Goal: Task Accomplishment & Management: Use online tool/utility

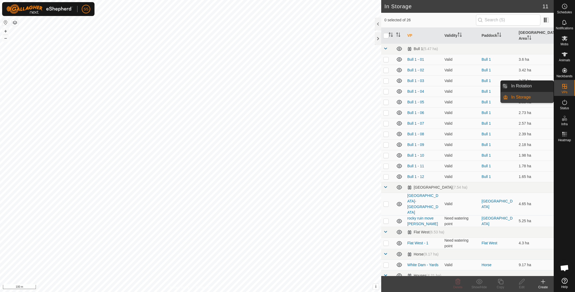
click at [548, 84] on link "In Rotation" at bounding box center [531, 86] width 46 height 11
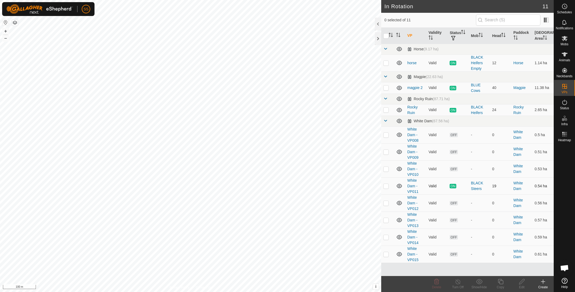
click at [387, 185] on p-checkbox at bounding box center [385, 186] width 5 height 4
checkbox input "false"
click at [384, 87] on p-checkbox at bounding box center [385, 87] width 5 height 4
checkbox input "true"
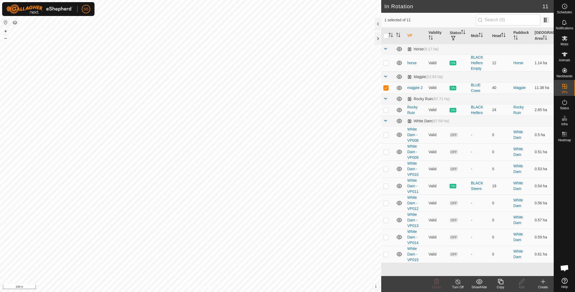
click at [500, 286] on div "Copy" at bounding box center [500, 287] width 21 height 5
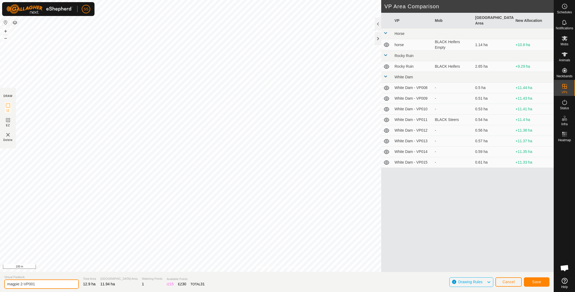
click at [49, 287] on input "magpie 2-VP001" at bounding box center [41, 283] width 75 height 9
type input "magpie 3"
click at [534, 282] on span "Save" at bounding box center [536, 282] width 9 height 4
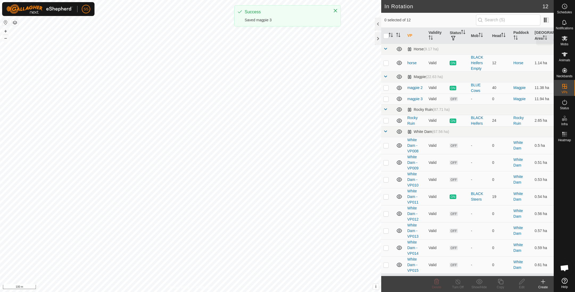
click at [564, 43] on span "Mobs" at bounding box center [565, 44] width 8 height 3
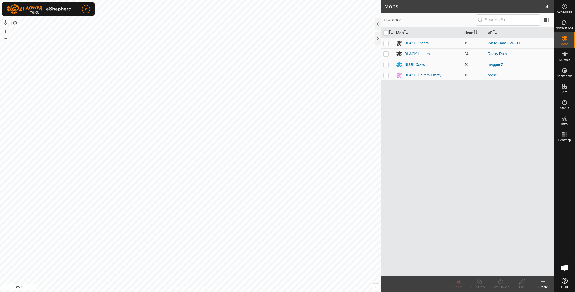
click at [386, 64] on p-checkbox at bounding box center [385, 64] width 5 height 4
checkbox input "true"
click at [502, 283] on icon at bounding box center [500, 281] width 5 height 5
click at [500, 271] on link "Now" at bounding box center [516, 270] width 53 height 11
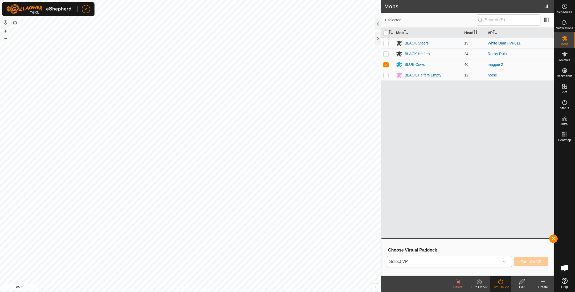
click at [482, 259] on span "Select VP" at bounding box center [443, 261] width 112 height 11
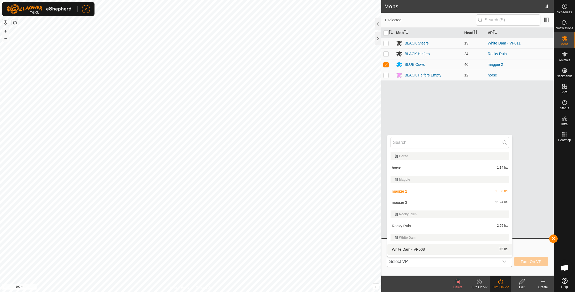
scroll to position [9, 0]
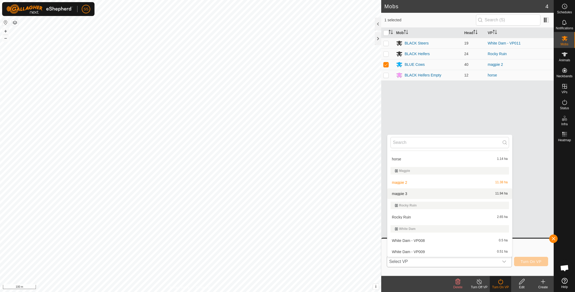
click at [433, 194] on body "SS Schedules Notifications Mobs Animals Neckbands VPs Status Infra Heatmap Help…" at bounding box center [287, 146] width 575 height 292
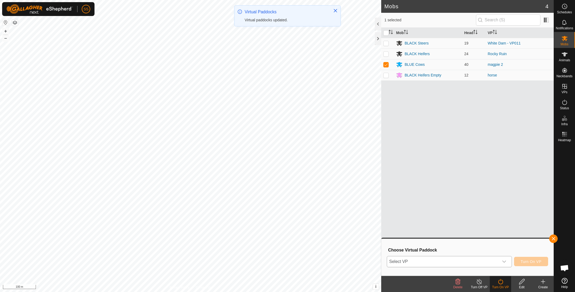
click at [496, 260] on span "Select VP" at bounding box center [443, 261] width 112 height 11
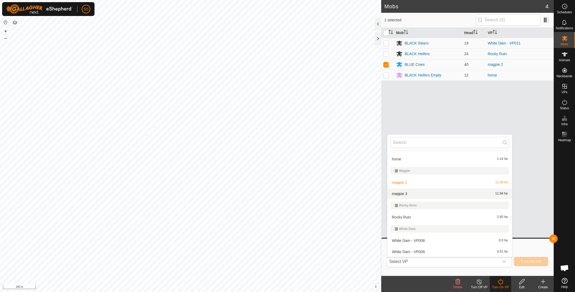
click at [416, 196] on li "magpie 3 11.94 ha" at bounding box center [449, 193] width 125 height 11
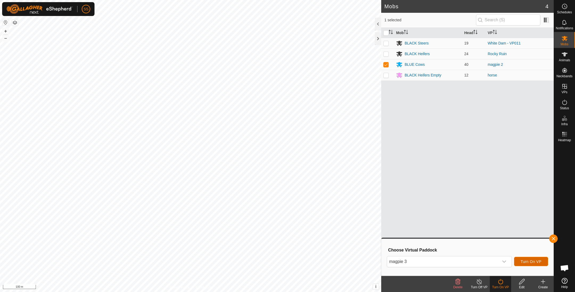
click at [535, 262] on span "Turn On VP" at bounding box center [531, 261] width 21 height 4
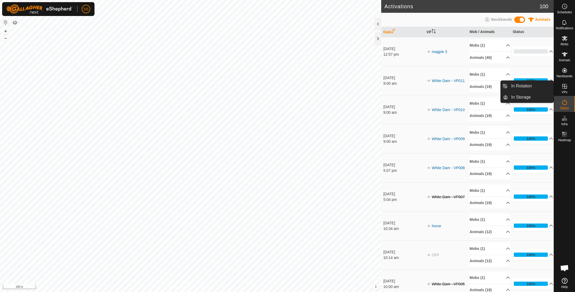
click at [560, 87] on es-virtualpaddocks-svg-icon at bounding box center [565, 86] width 10 height 9
click at [524, 89] on link "In Rotation" at bounding box center [531, 86] width 46 height 11
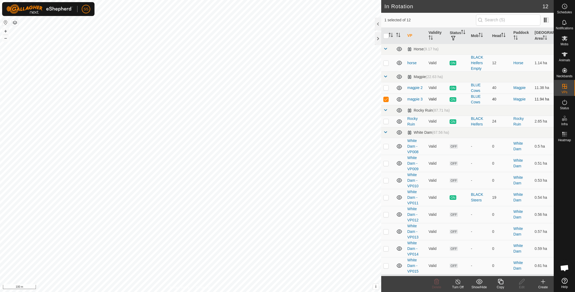
click at [385, 101] on td at bounding box center [387, 98] width 13 height 11
checkbox input "false"
click at [388, 124] on td at bounding box center [387, 121] width 13 height 11
checkbox input "true"
click at [502, 280] on icon at bounding box center [500, 281] width 7 height 6
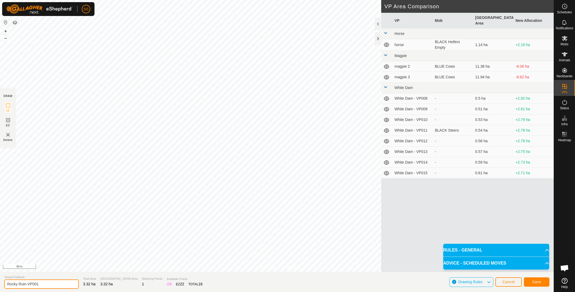
click at [67, 281] on input "Rocky Ruin-VP001" at bounding box center [41, 283] width 75 height 9
type input "Rocky Ruin 1"
click at [534, 279] on button "Save" at bounding box center [537, 281] width 26 height 9
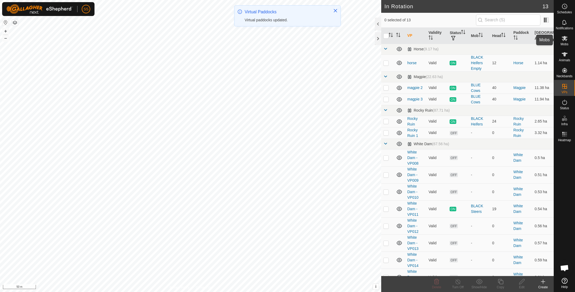
click at [566, 42] on es-mob-svg-icon at bounding box center [565, 38] width 10 height 9
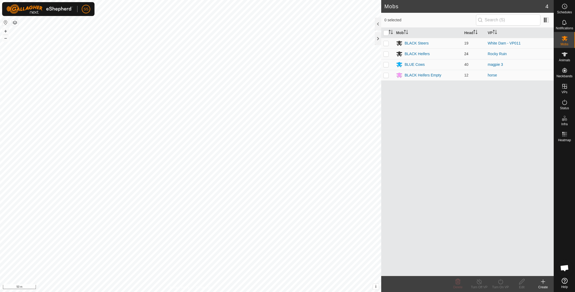
click at [384, 54] on p-checkbox at bounding box center [385, 54] width 5 height 4
checkbox input "true"
click at [506, 283] on turn-on-svg-icon at bounding box center [500, 281] width 21 height 6
click at [497, 268] on link "Now" at bounding box center [516, 270] width 53 height 11
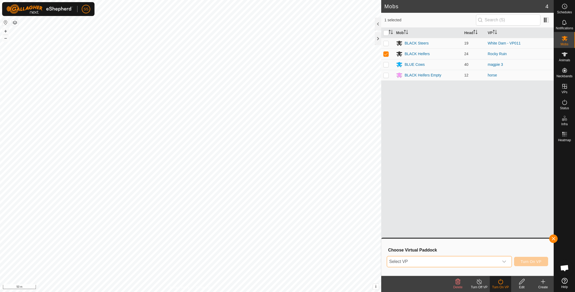
click at [475, 260] on span "Select VP" at bounding box center [443, 261] width 112 height 11
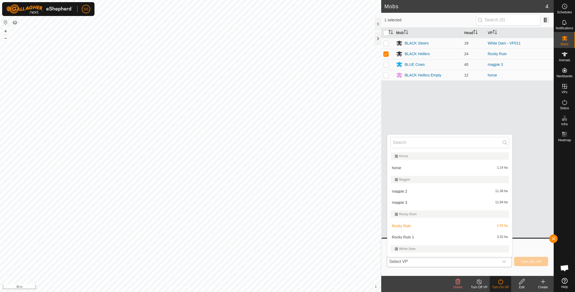
scroll to position [9, 0]
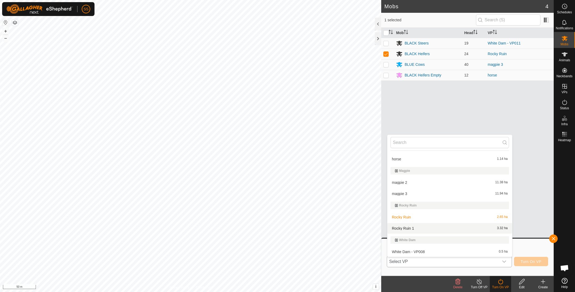
click at [432, 227] on li "Rocky Ruin 1 3.32 ha" at bounding box center [449, 228] width 125 height 11
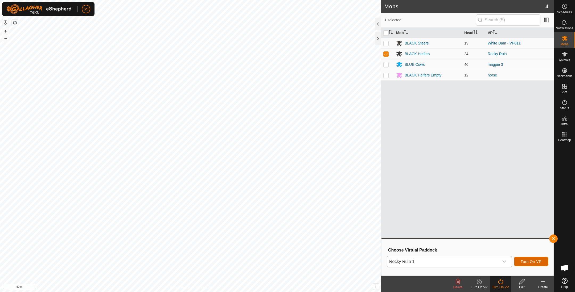
click at [534, 264] on button "Turn On VP" at bounding box center [531, 261] width 34 height 9
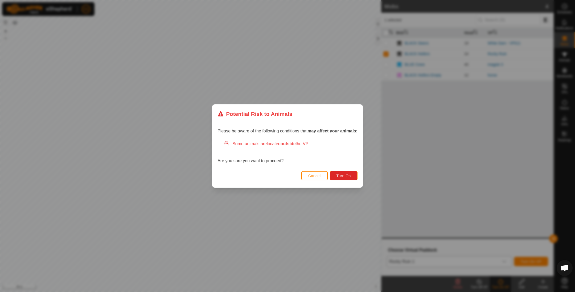
click at [320, 177] on span "Cancel" at bounding box center [314, 176] width 13 height 4
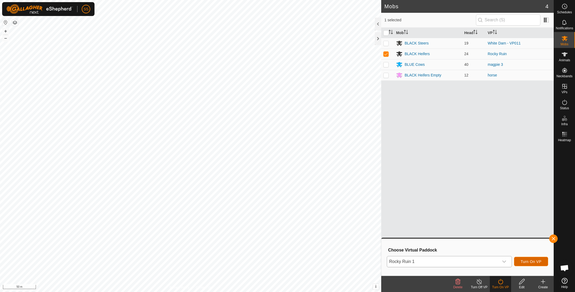
click at [522, 258] on button "Turn On VP" at bounding box center [531, 261] width 34 height 9
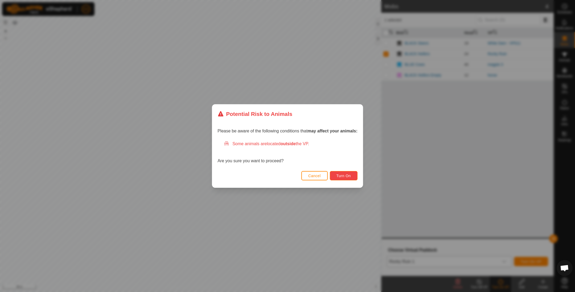
click at [346, 175] on span "Turn On" at bounding box center [343, 176] width 14 height 4
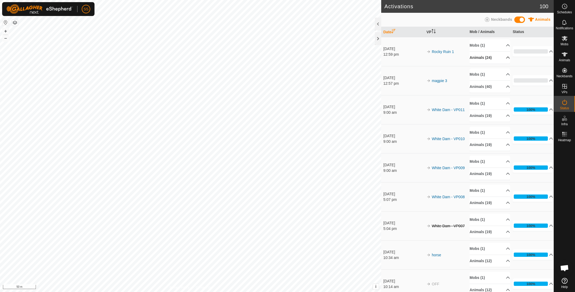
click at [490, 61] on p-accordion-header "Animals (24)" at bounding box center [490, 58] width 40 height 12
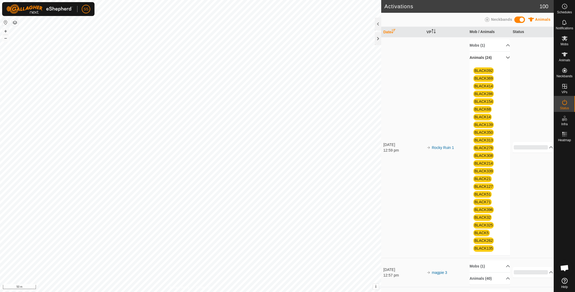
click at [490, 61] on p-accordion-header "Animals (24)" at bounding box center [490, 58] width 40 height 12
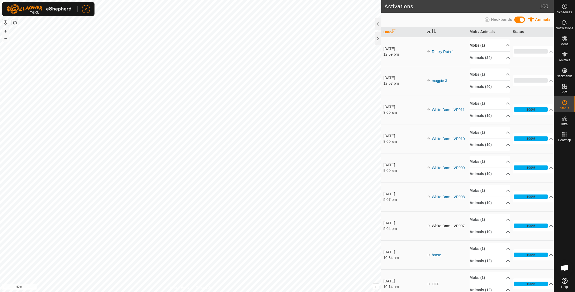
click at [482, 48] on p-accordion-header "Mobs (1)" at bounding box center [490, 45] width 40 height 12
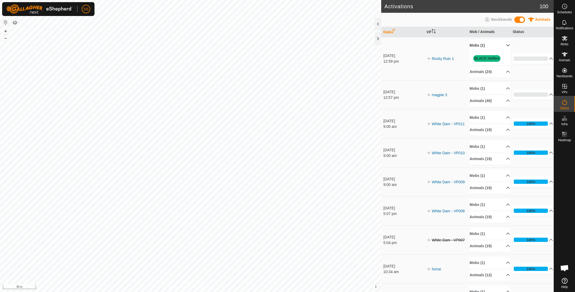
click at [498, 43] on p-accordion-header "Mobs (1)" at bounding box center [490, 45] width 40 height 12
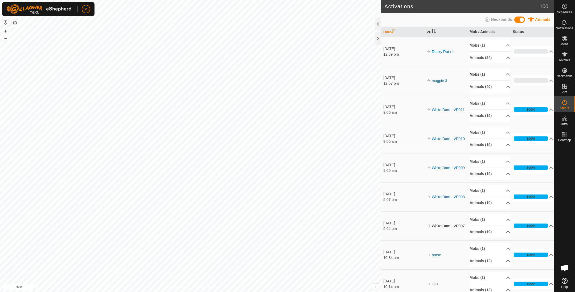
click at [490, 71] on p-accordion-header "Mobs (1)" at bounding box center [490, 74] width 40 height 12
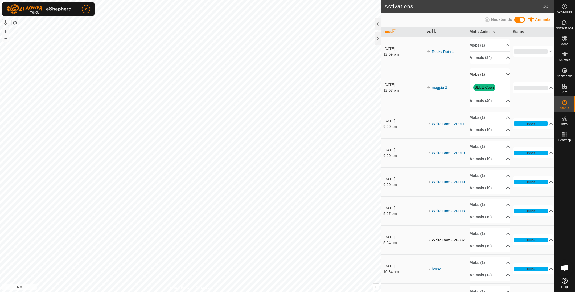
click at [490, 71] on p-accordion-header "Mobs (1)" at bounding box center [490, 74] width 40 height 12
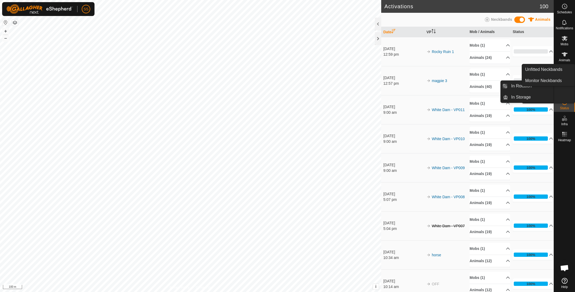
click at [566, 39] on icon at bounding box center [565, 38] width 6 height 5
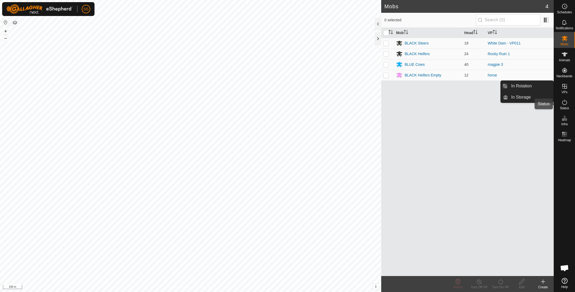
click at [569, 109] on div "Status" at bounding box center [564, 104] width 21 height 16
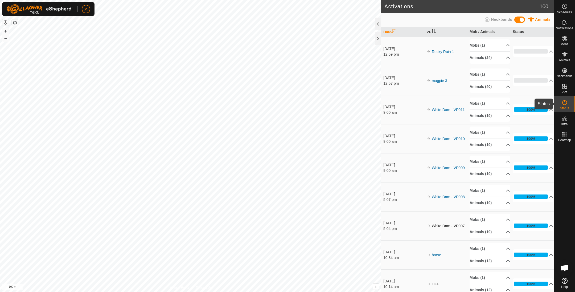
click at [571, 103] on div "Status" at bounding box center [564, 104] width 21 height 16
